Goal: Task Accomplishment & Management: Manage account settings

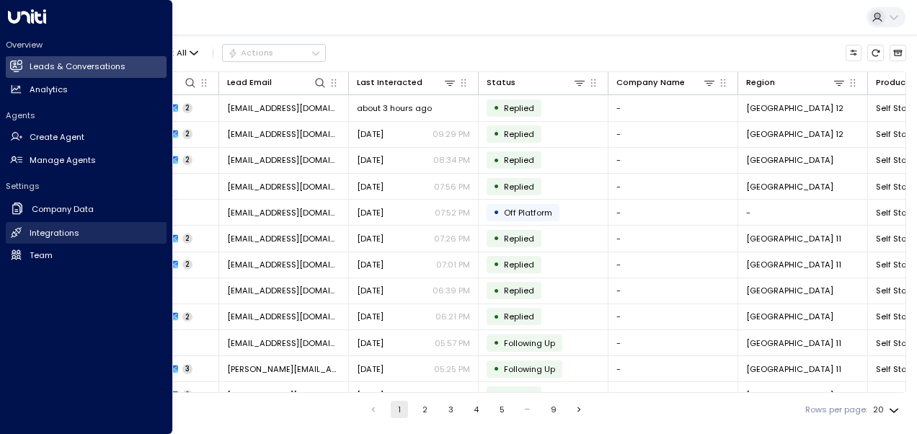
click at [55, 225] on link "Integrations Integrations" at bounding box center [86, 233] width 161 height 22
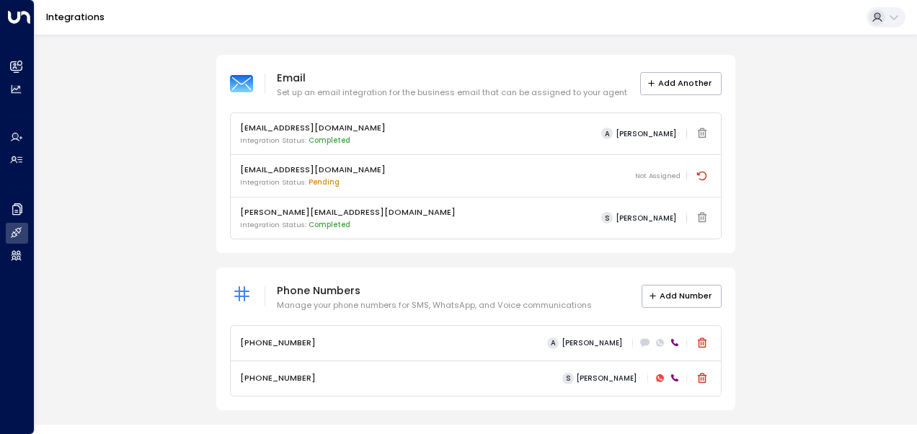
scroll to position [73, 0]
click at [657, 373] on icon at bounding box center [660, 377] width 8 height 8
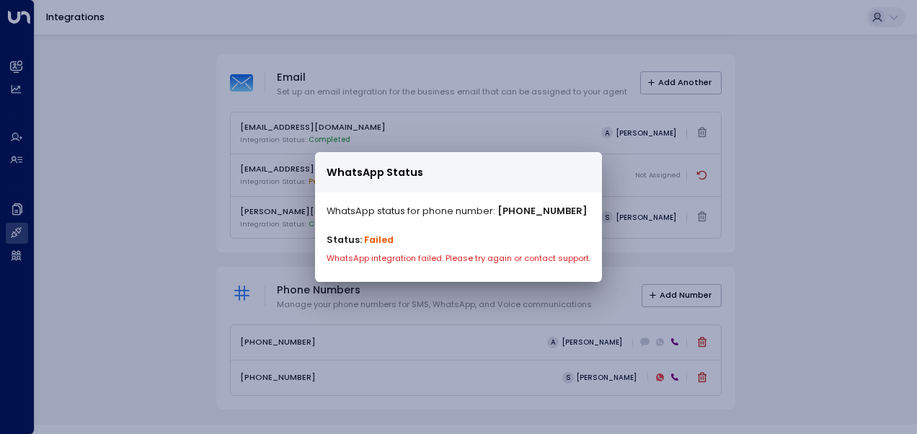
click at [776, 326] on div "WhatsApp Status WhatsApp status for phone number: +35319128565 Status: Failed W…" at bounding box center [458, 217] width 917 height 434
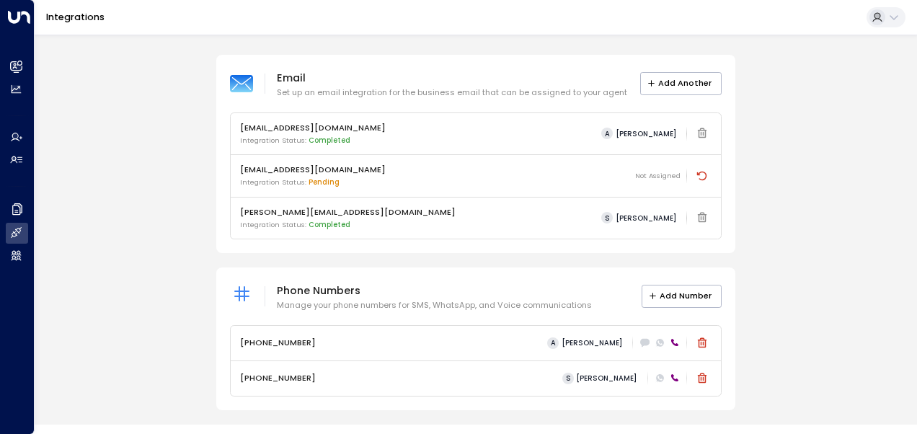
scroll to position [73, 0]
click at [662, 376] on icon at bounding box center [660, 377] width 8 height 8
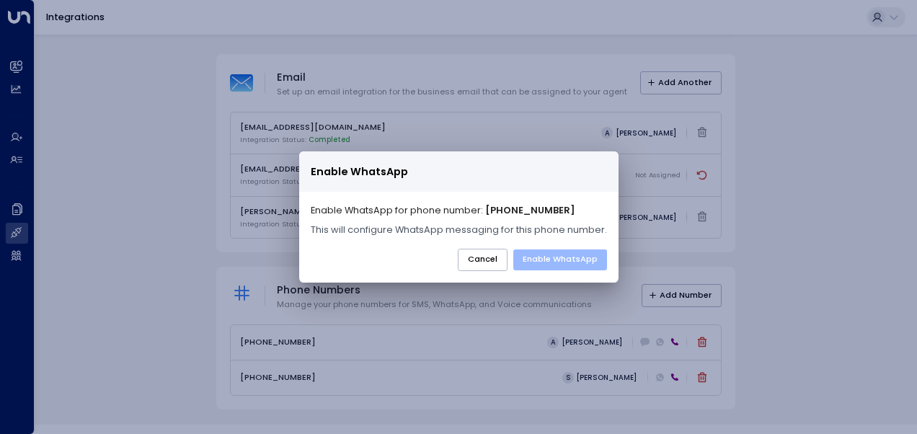
click at [564, 257] on button "Enable WhatsApp" at bounding box center [560, 259] width 94 height 21
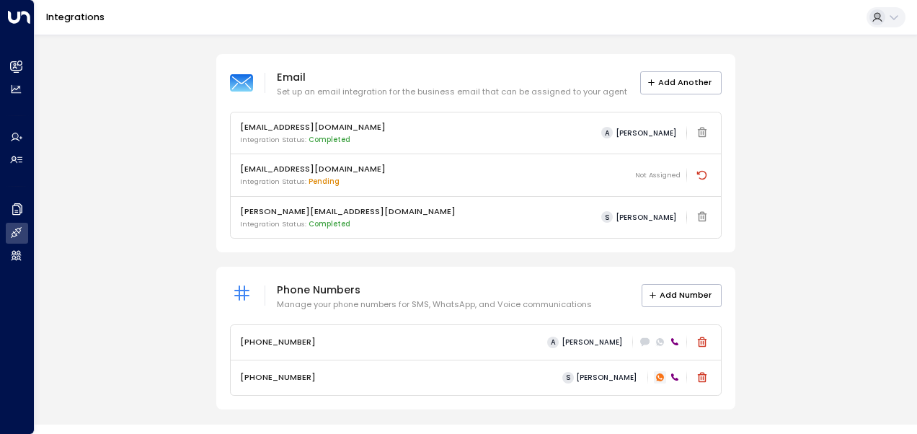
click at [660, 375] on icon at bounding box center [660, 377] width 8 height 8
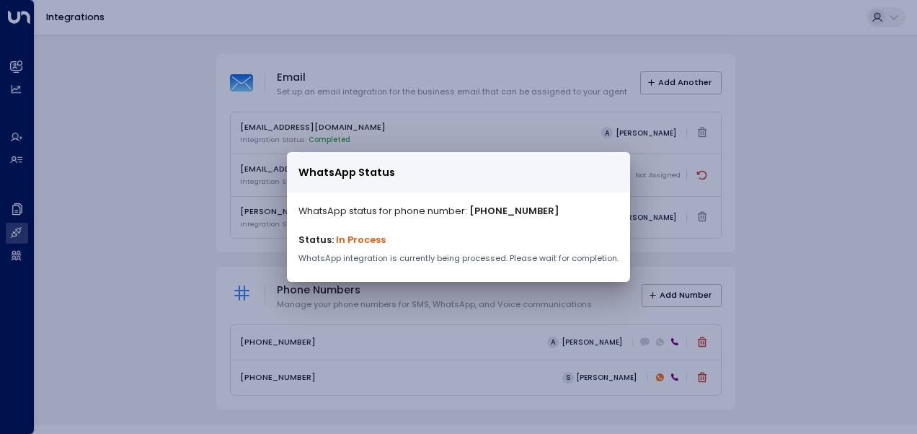
click at [810, 223] on div "WhatsApp Status WhatsApp status for phone number: +35319128565 Status: In Proce…" at bounding box center [458, 217] width 917 height 434
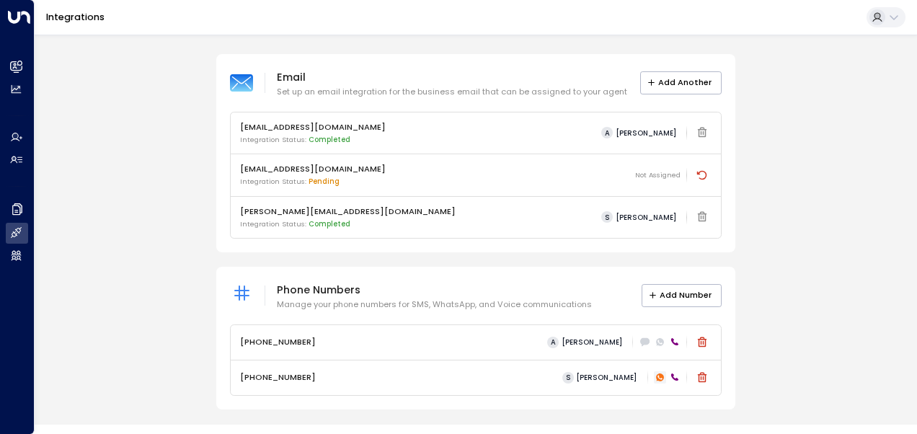
click at [659, 378] on icon at bounding box center [659, 378] width 4 height 4
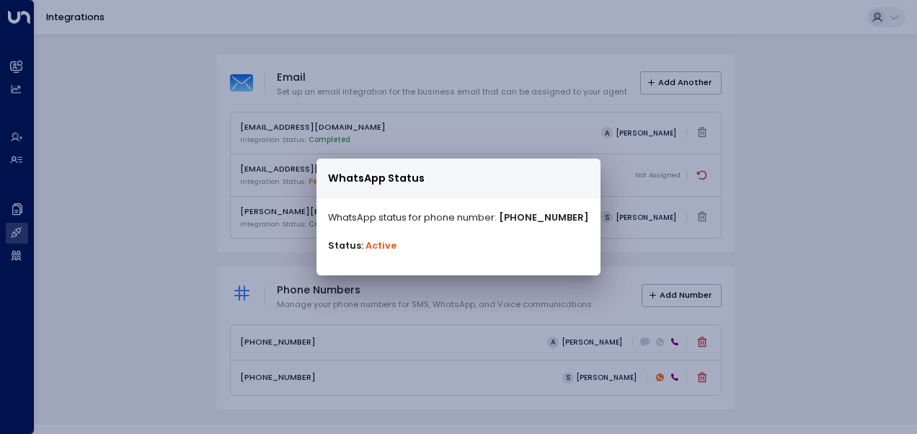
click at [780, 244] on div "WhatsApp Status WhatsApp status for phone number: +35319128565 Status: Active" at bounding box center [458, 217] width 917 height 434
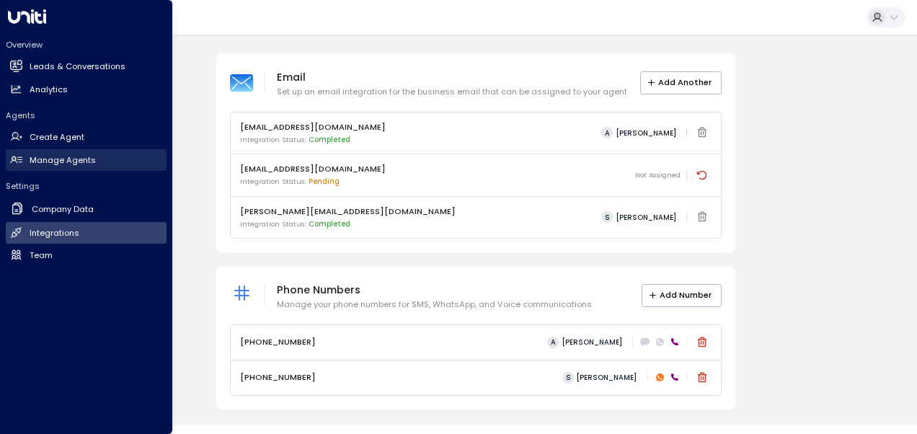
click at [57, 154] on h2 "Manage Agents" at bounding box center [63, 160] width 66 height 12
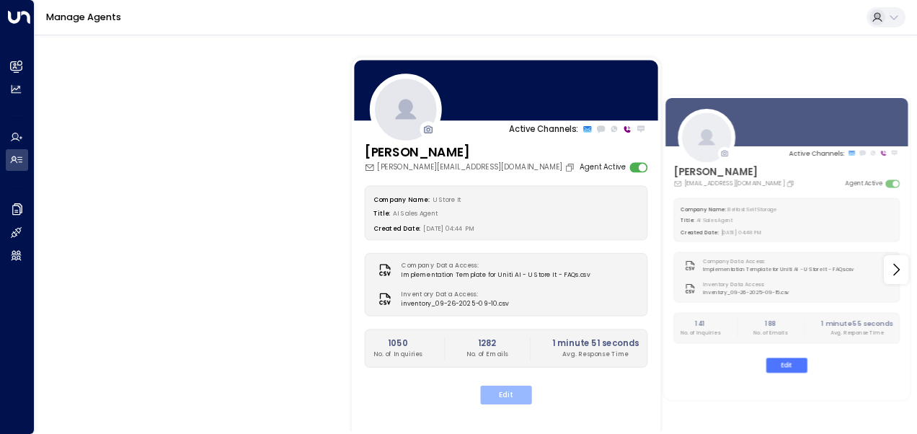
click at [498, 391] on button "Edit" at bounding box center [505, 395] width 51 height 19
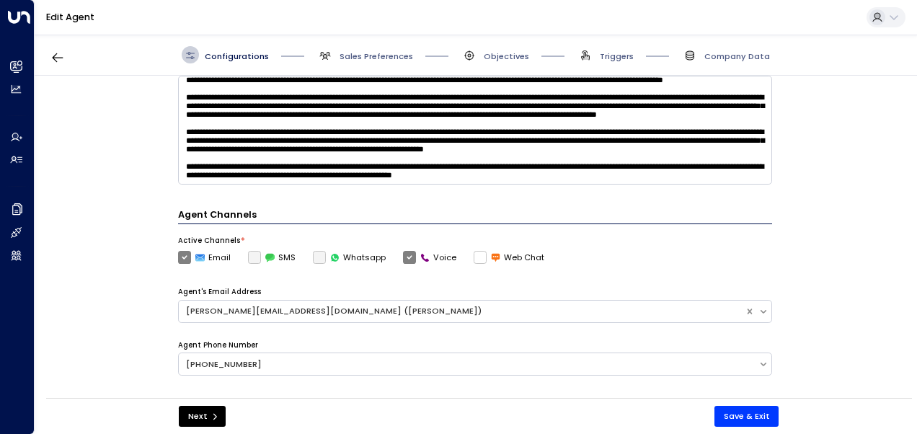
scroll to position [234, 0]
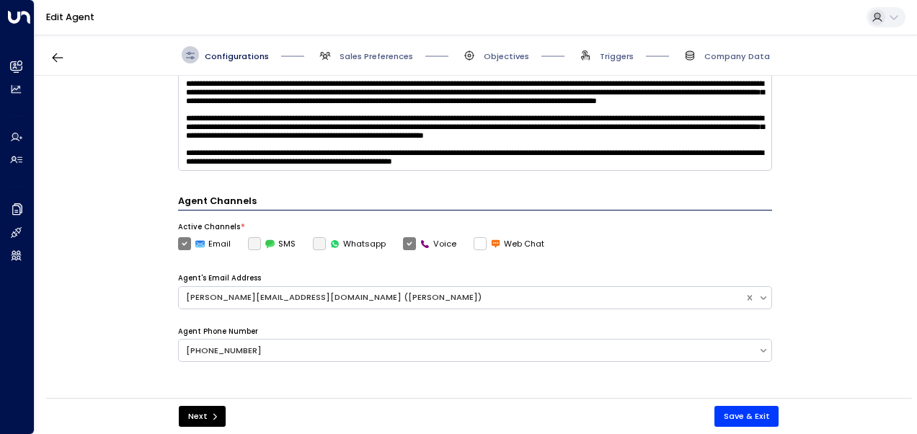
click at [319, 242] on label "Whatsapp" at bounding box center [349, 243] width 73 height 13
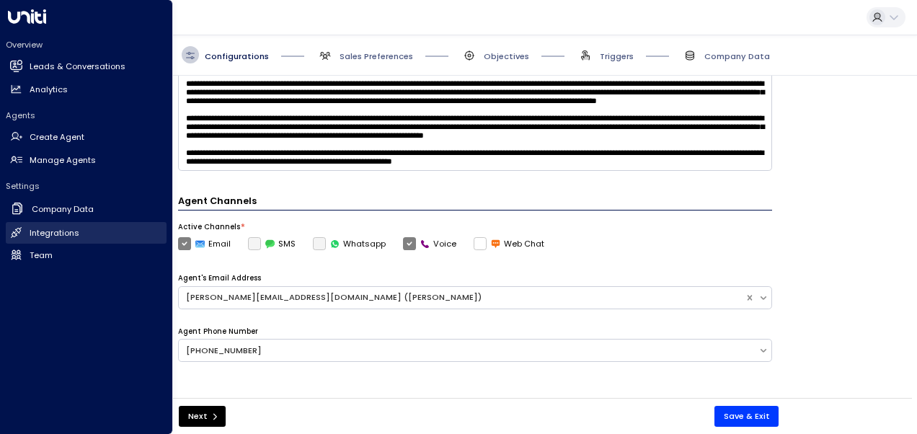
click at [56, 234] on h2 "Integrations" at bounding box center [55, 233] width 50 height 12
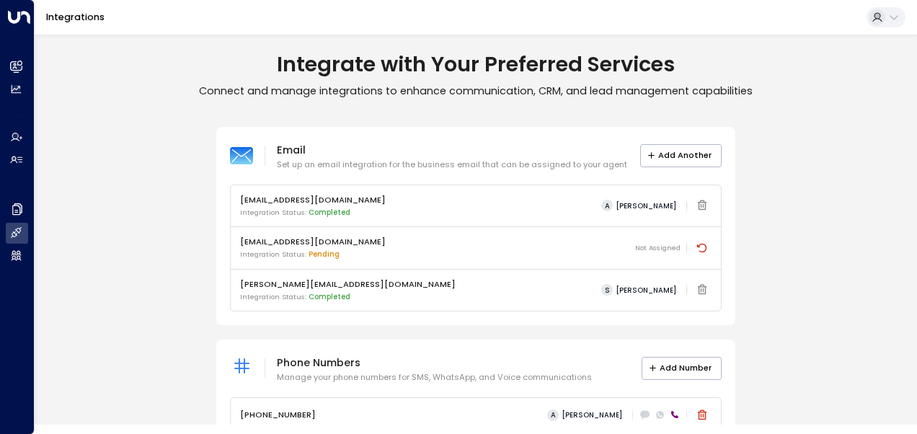
scroll to position [73, 0]
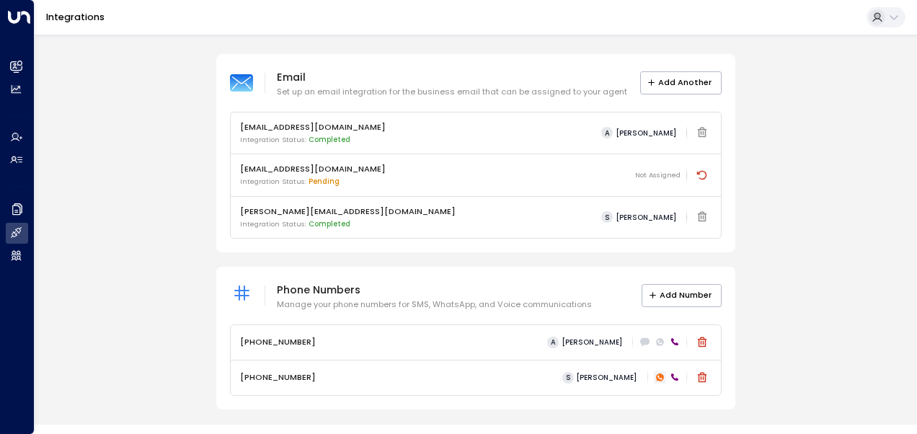
click at [657, 375] on icon at bounding box center [660, 377] width 8 height 8
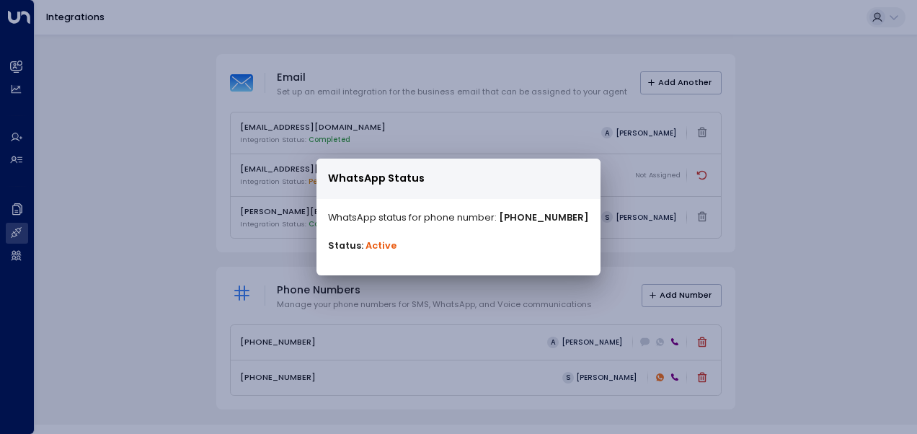
click at [424, 236] on div "WhatsApp status for phone number: +35319128565 Status: Active" at bounding box center [458, 234] width 284 height 71
click at [816, 255] on div "WhatsApp Status WhatsApp status for phone number: +35319128565 Status: Active" at bounding box center [458, 217] width 917 height 434
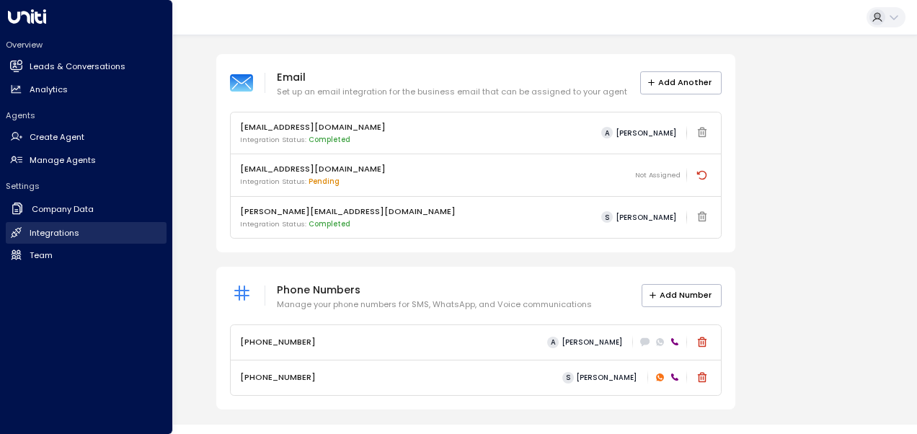
click at [50, 233] on h2 "Integrations" at bounding box center [55, 233] width 50 height 12
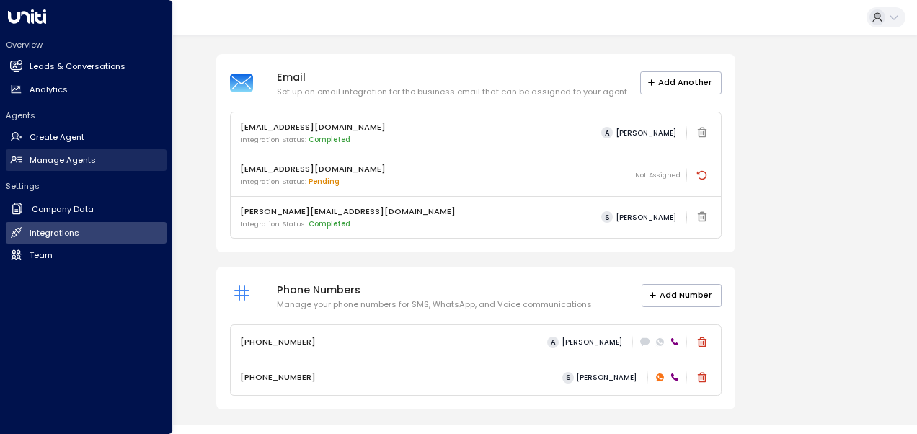
click at [79, 159] on h2 "Manage Agents" at bounding box center [63, 160] width 66 height 12
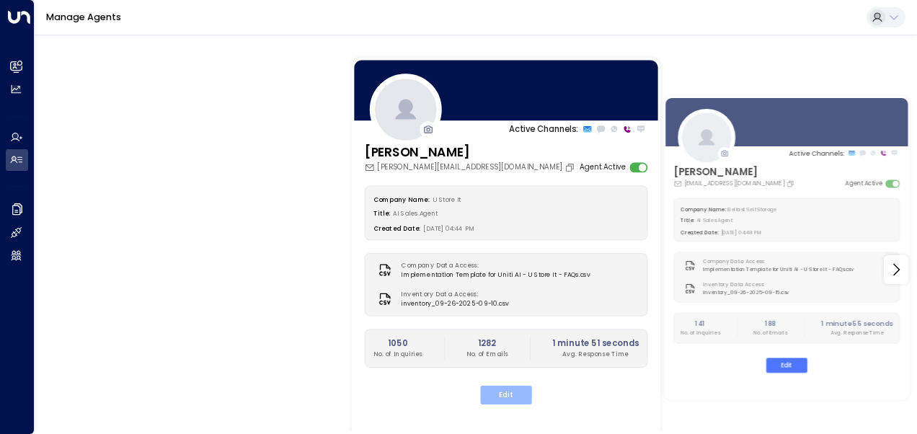
click at [507, 391] on button "Edit" at bounding box center [505, 395] width 51 height 19
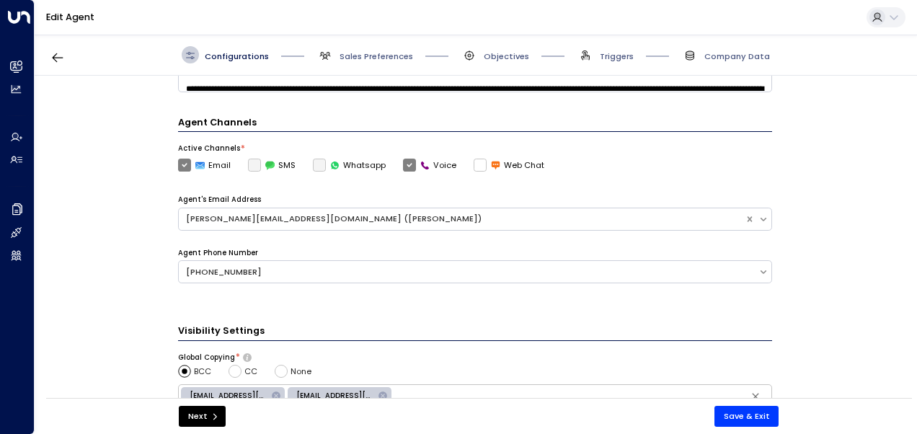
scroll to position [306, 0]
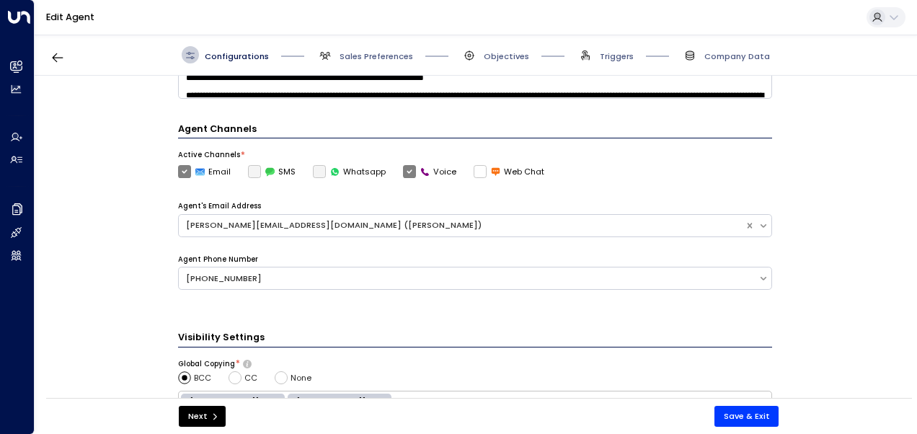
click at [316, 174] on label "Whatsapp" at bounding box center [349, 171] width 73 height 13
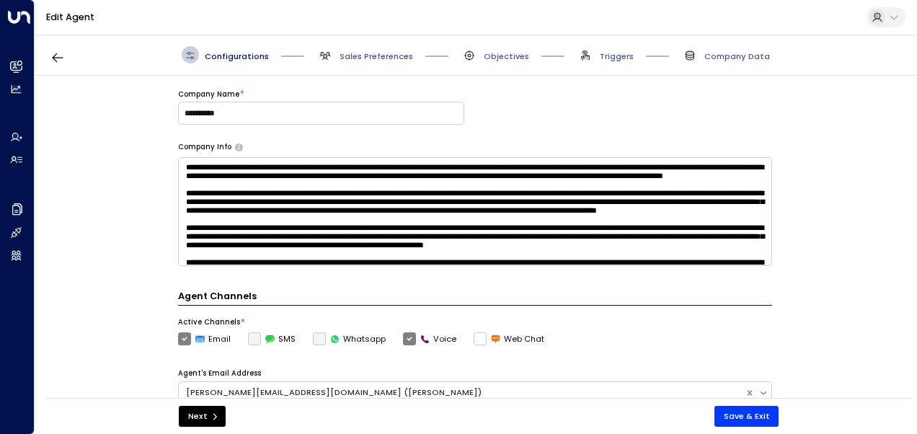
scroll to position [144, 0]
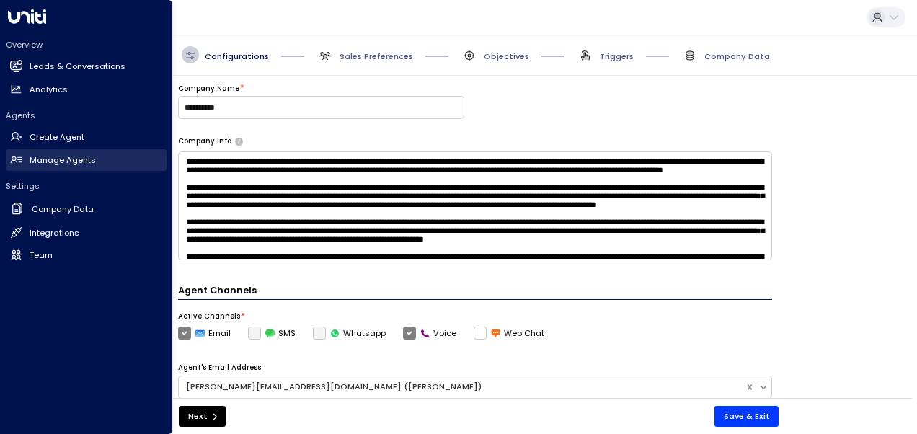
click at [55, 155] on h2 "Manage Agents" at bounding box center [63, 160] width 66 height 12
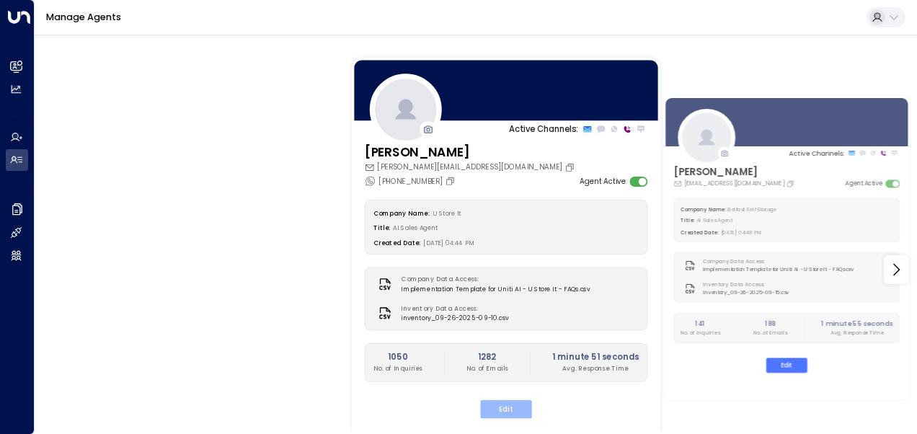
click at [510, 405] on button "Edit" at bounding box center [505, 408] width 51 height 19
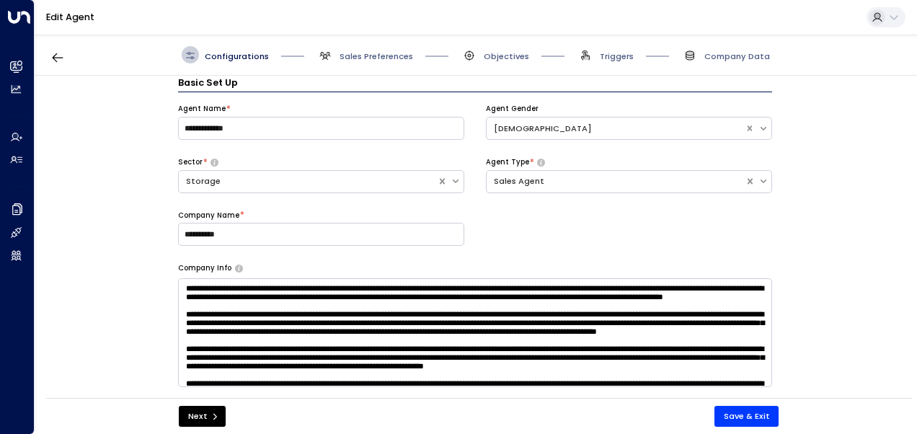
scroll to position [306, 0]
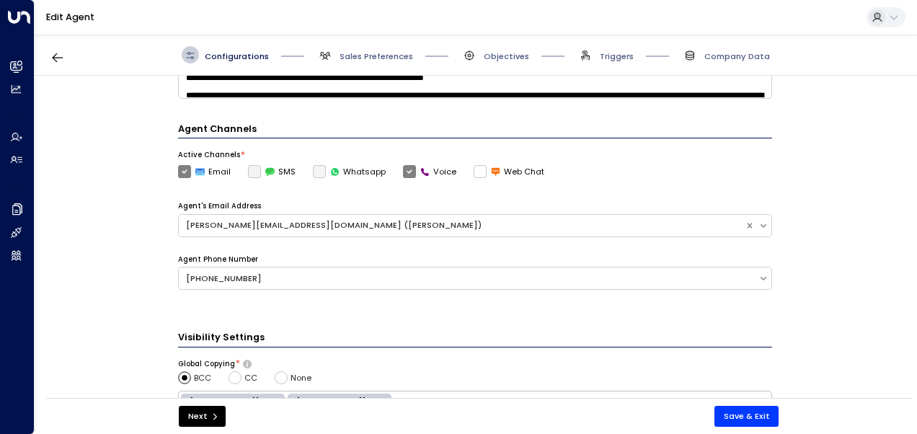
click at [314, 174] on label "Whatsapp" at bounding box center [349, 171] width 73 height 13
click at [313, 172] on label "Whatsapp" at bounding box center [349, 171] width 73 height 13
click at [143, 190] on div "**********" at bounding box center [475, 241] width 881 height 330
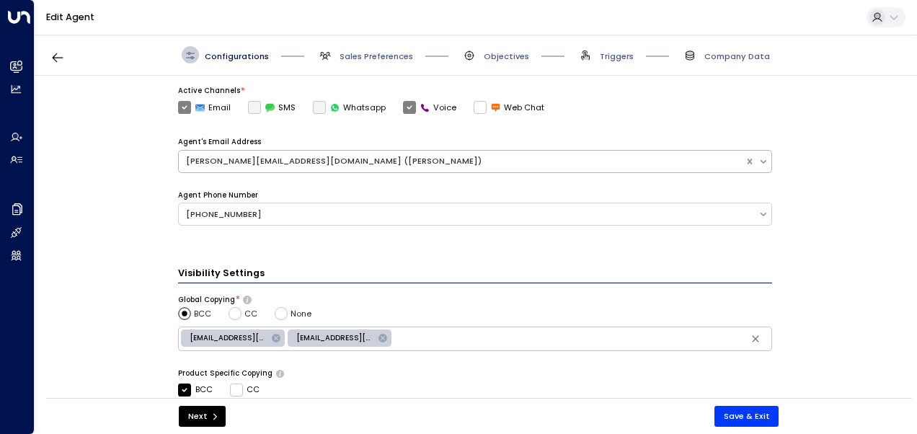
scroll to position [378, 0]
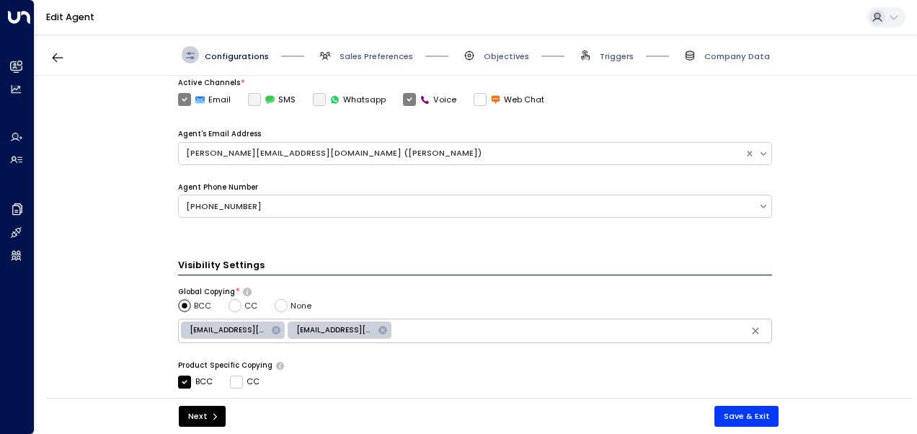
click at [317, 99] on label "Whatsapp" at bounding box center [349, 99] width 73 height 13
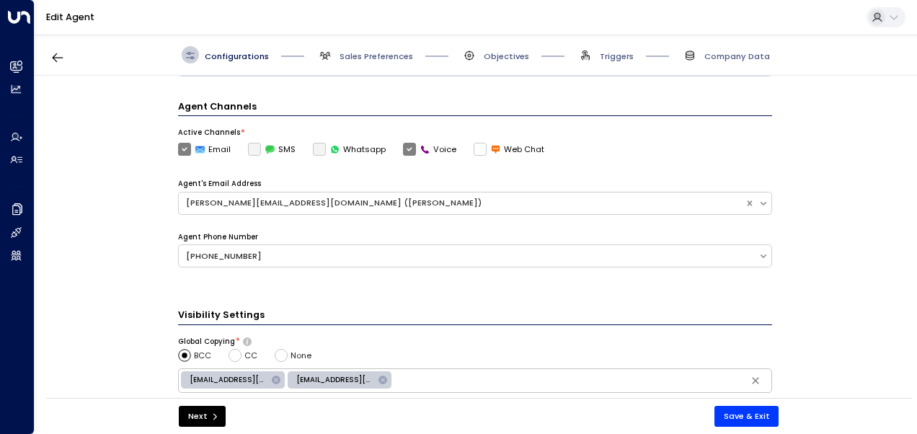
scroll to position [306, 0]
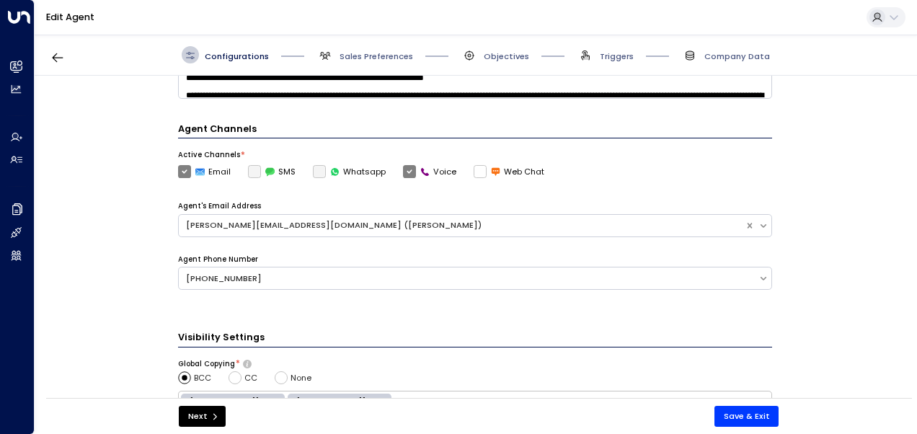
click at [316, 168] on label "Whatsapp" at bounding box center [349, 171] width 73 height 13
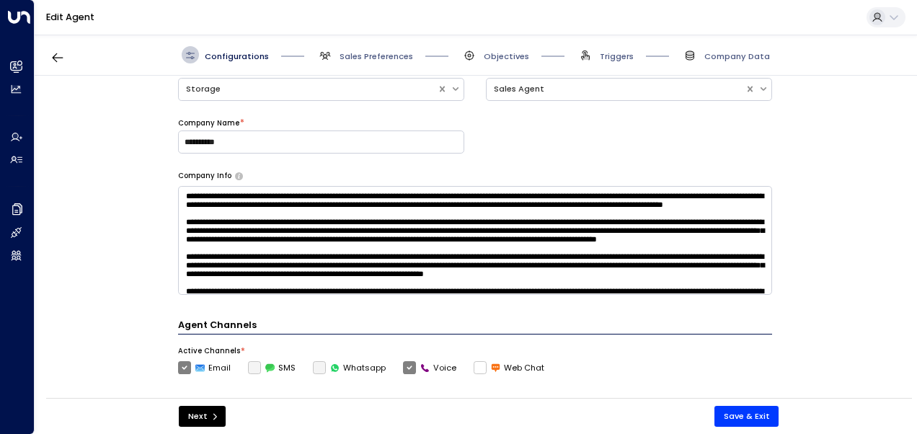
scroll to position [0, 0]
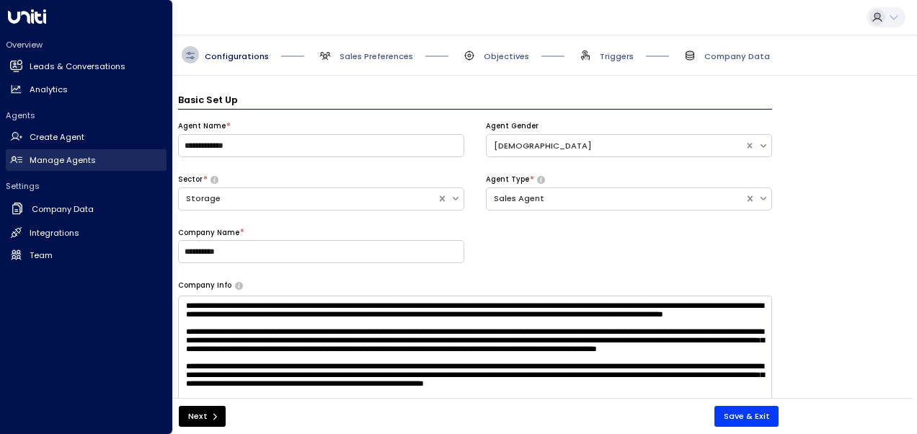
click at [63, 160] on h2 "Manage Agents" at bounding box center [63, 160] width 66 height 12
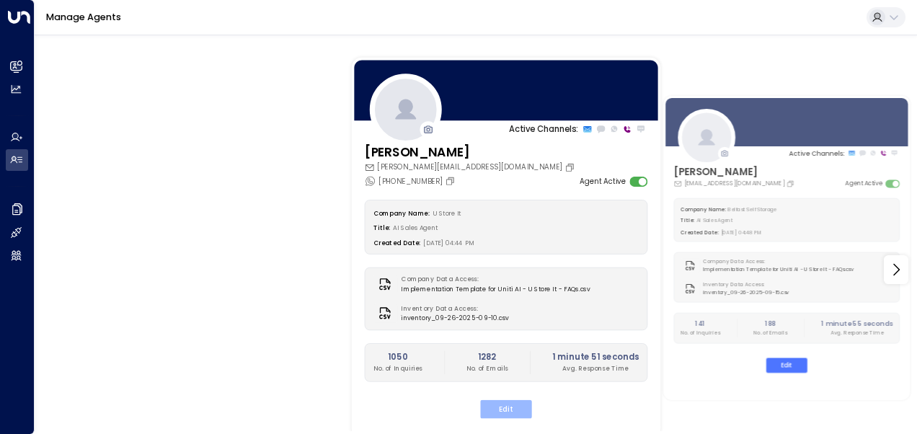
click at [502, 403] on button "Edit" at bounding box center [505, 408] width 51 height 19
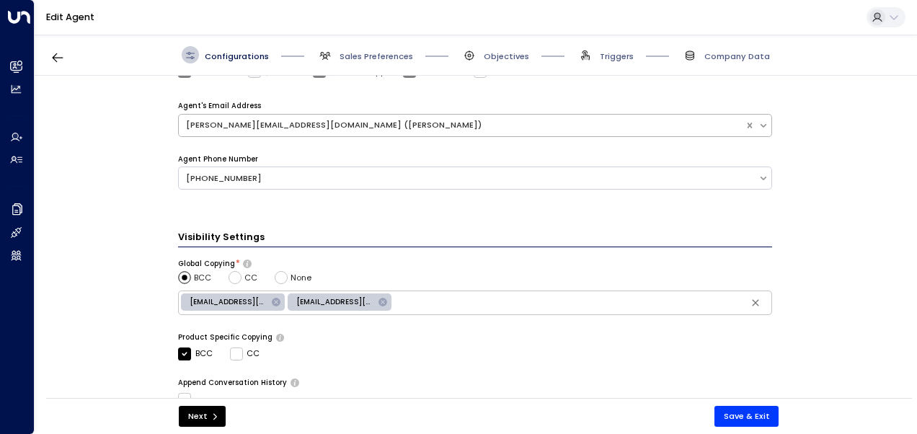
scroll to position [405, 0]
click at [618, 56] on span "Triggers" at bounding box center [617, 56] width 34 height 12
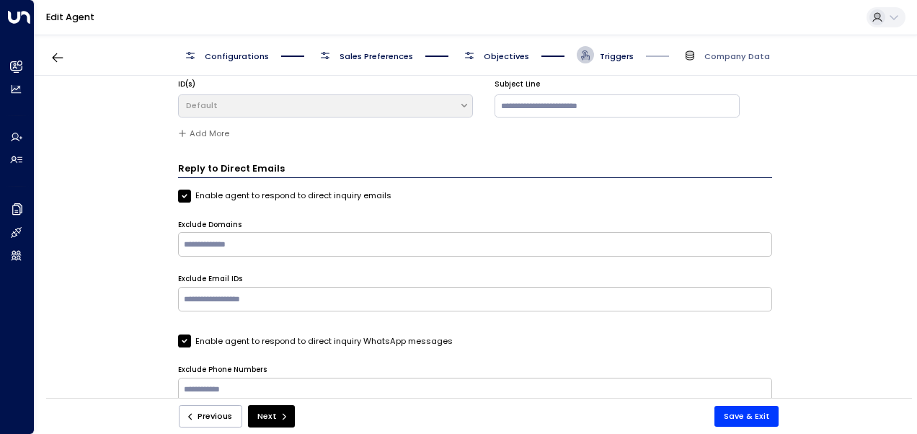
scroll to position [198, 0]
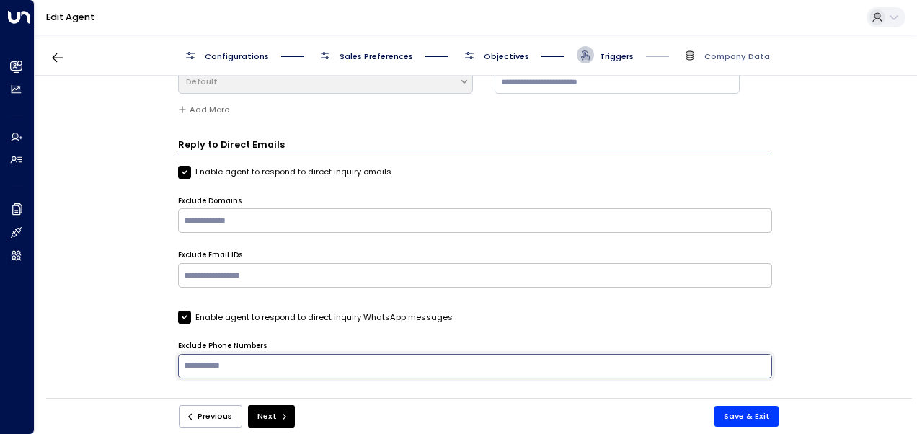
click at [247, 360] on input "text" at bounding box center [475, 366] width 588 height 19
click at [741, 417] on button "Save & Exit" at bounding box center [746, 416] width 65 height 21
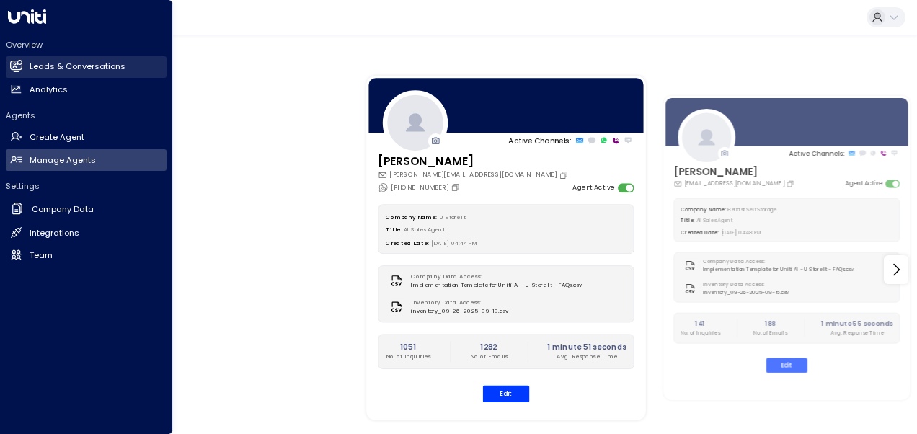
click at [81, 69] on h2 "Leads & Conversations" at bounding box center [78, 67] width 96 height 12
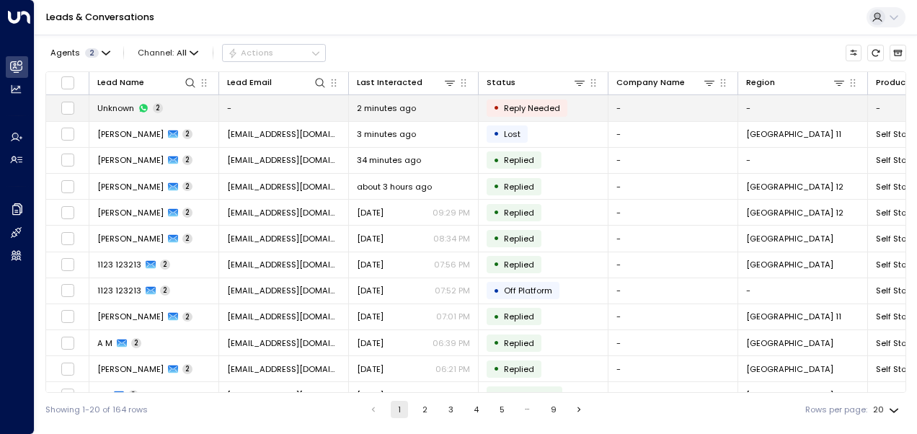
click at [124, 104] on span "Unknown" at bounding box center [115, 108] width 37 height 12
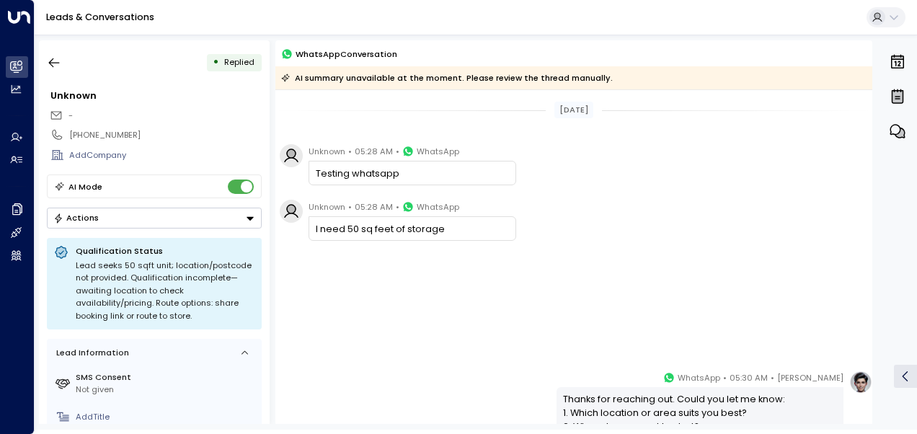
scroll to position [55, 0]
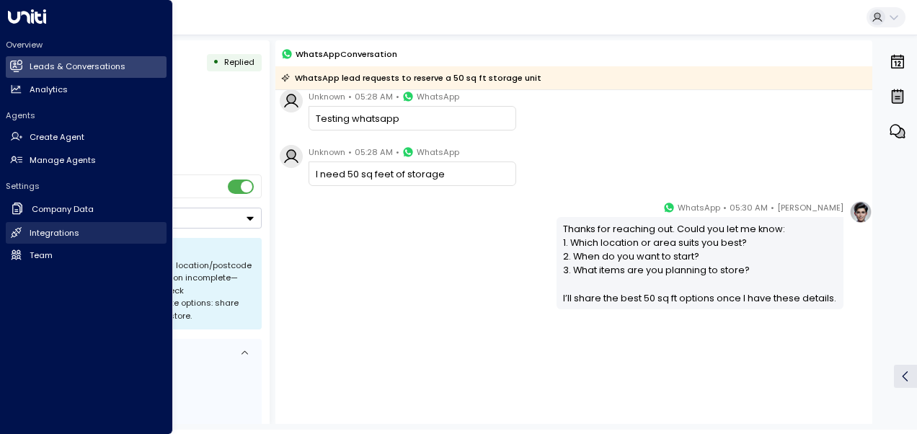
click at [61, 231] on h2 "Integrations" at bounding box center [55, 233] width 50 height 12
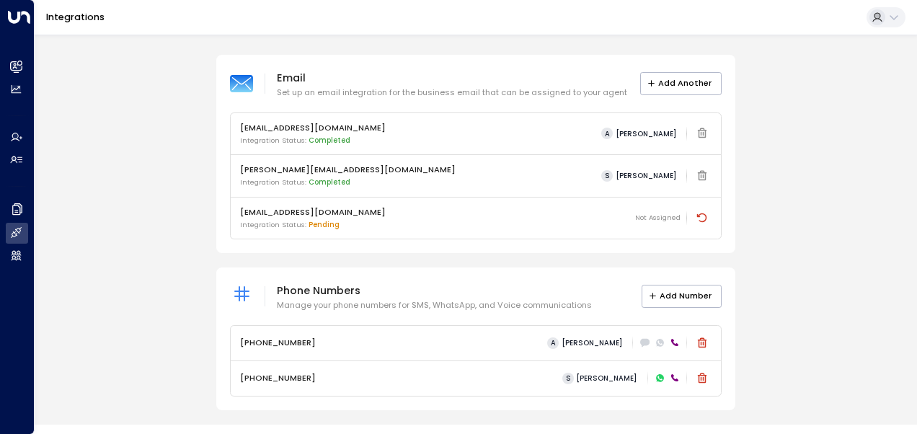
scroll to position [73, 0]
click at [660, 342] on icon at bounding box center [659, 342] width 4 height 4
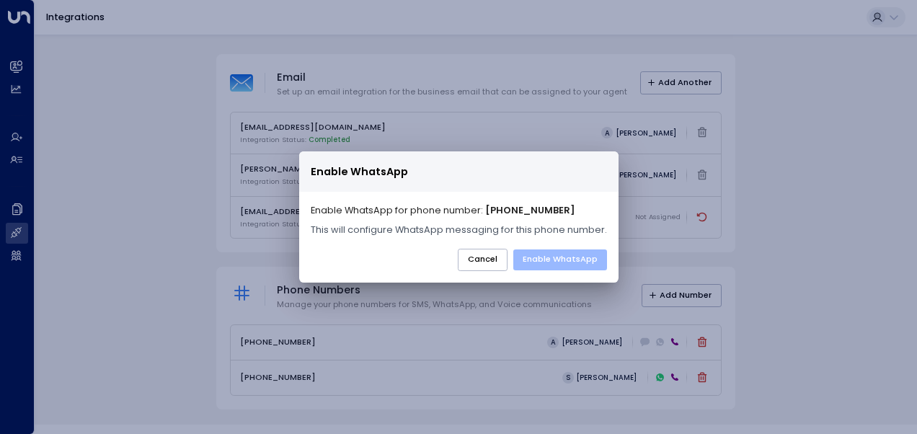
click at [552, 259] on button "Enable WhatsApp" at bounding box center [560, 259] width 94 height 21
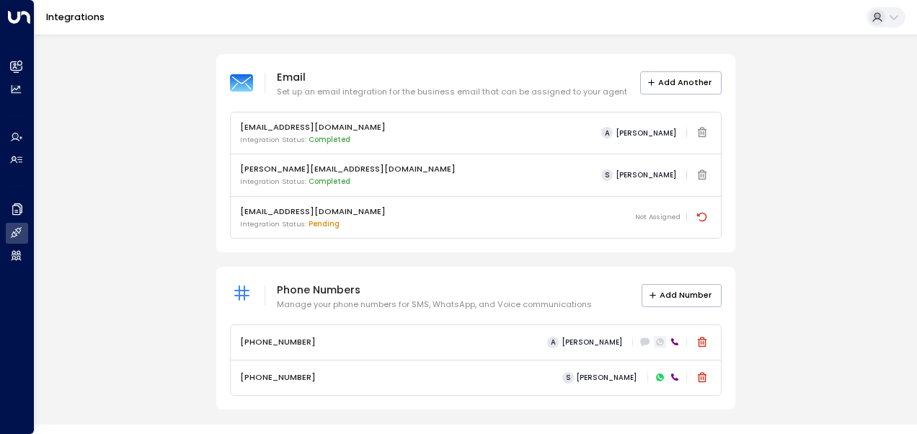
click at [660, 340] on icon at bounding box center [660, 342] width 8 height 8
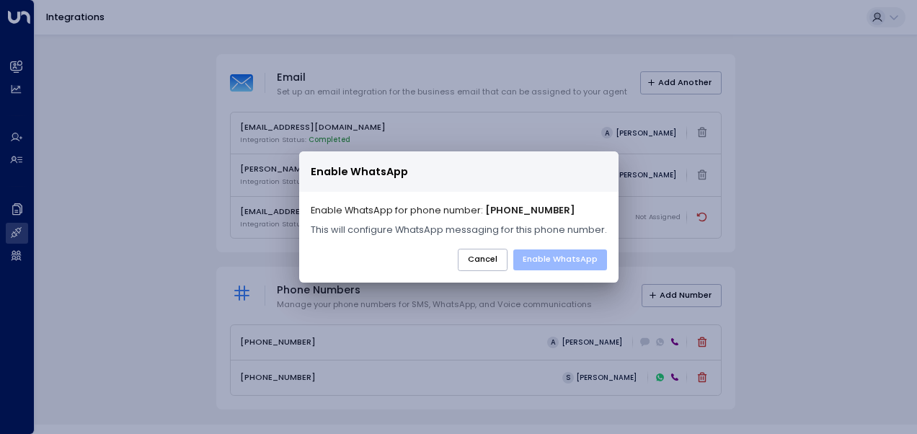
click at [556, 257] on button "Enable WhatsApp" at bounding box center [560, 259] width 94 height 21
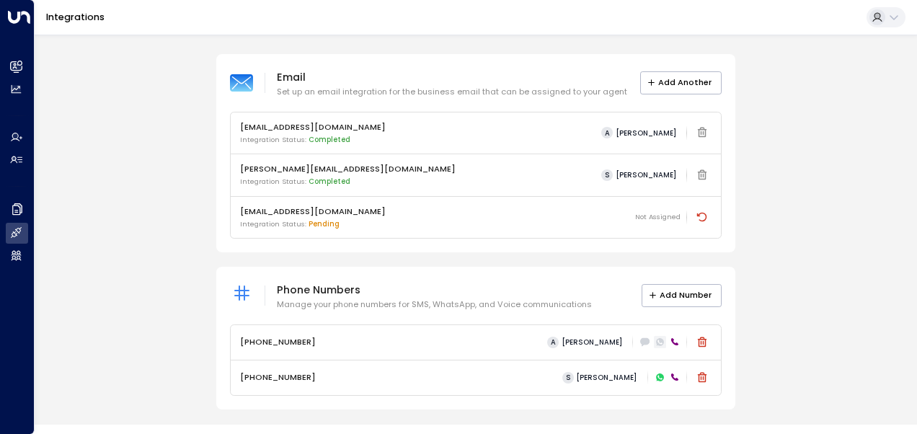
click at [660, 338] on icon at bounding box center [660, 342] width 8 height 8
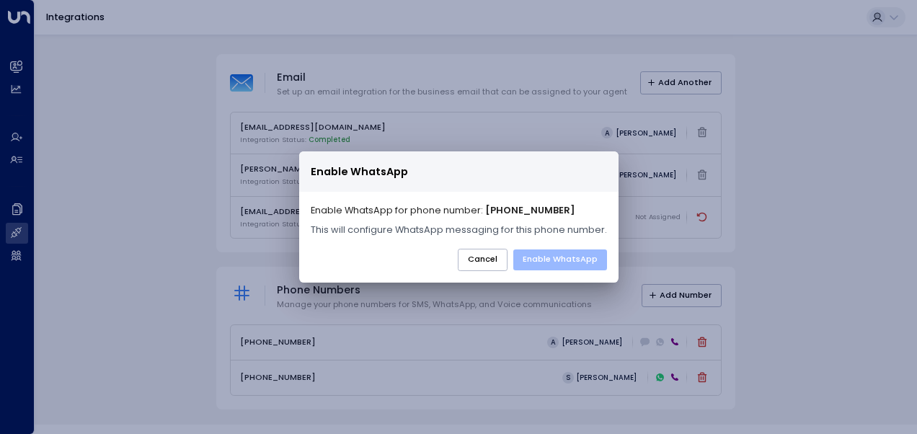
click at [551, 259] on button "Enable WhatsApp" at bounding box center [560, 259] width 94 height 21
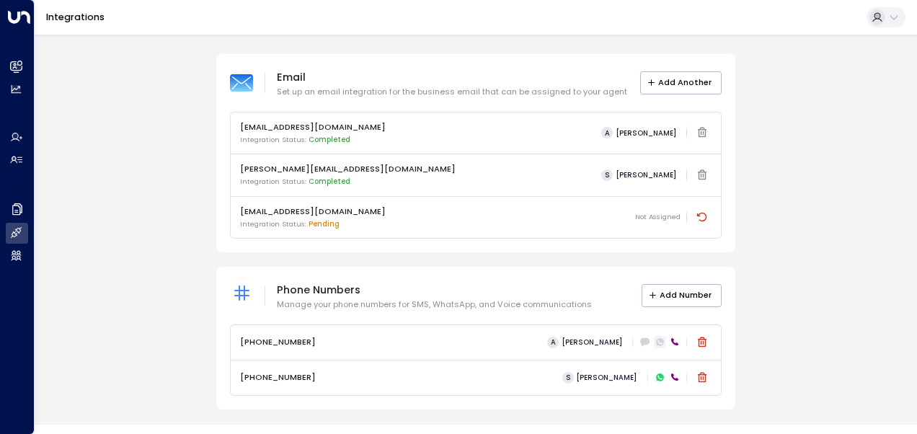
click at [663, 343] on div at bounding box center [660, 342] width 12 height 12
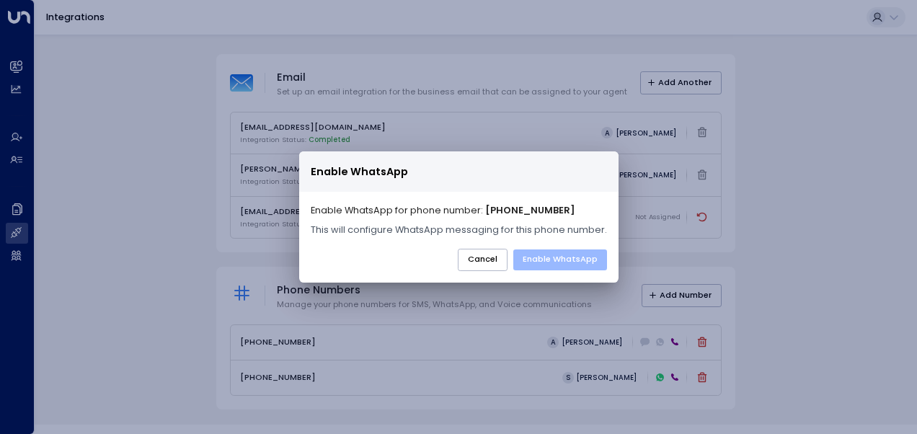
click at [578, 258] on button "Enable WhatsApp" at bounding box center [560, 259] width 94 height 21
